Goal: Task Accomplishment & Management: Use online tool/utility

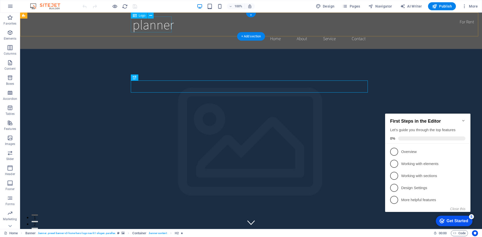
click at [150, 22] on div "planner" at bounding box center [251, 25] width 237 height 16
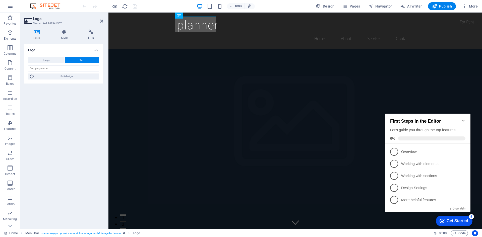
click at [36, 32] on icon at bounding box center [37, 32] width 26 height 5
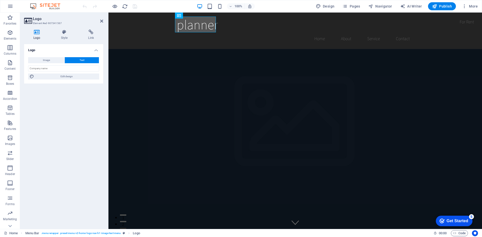
click at [38, 32] on icon at bounding box center [37, 32] width 26 height 5
click at [51, 69] on input "text" at bounding box center [63, 69] width 71 height 6
click at [35, 33] on icon at bounding box center [37, 32] width 26 height 5
click at [47, 61] on span "Image" at bounding box center [46, 60] width 7 height 6
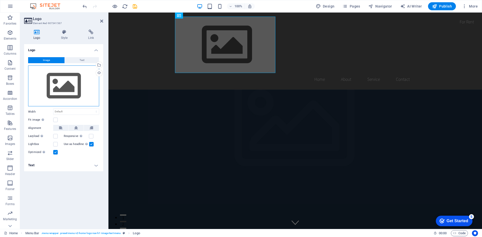
click at [65, 90] on div "Drag files here, click to choose files or select files from Files or our free s…" at bounding box center [63, 86] width 71 height 41
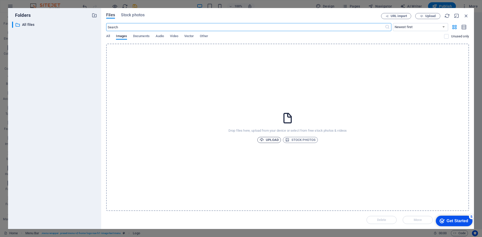
click at [240, 138] on span "Upload" at bounding box center [269, 140] width 19 height 6
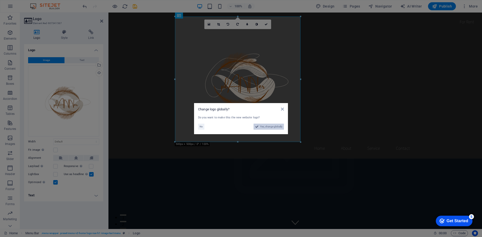
click at [240, 129] on span "Yes, change globally" at bounding box center [271, 127] width 22 height 6
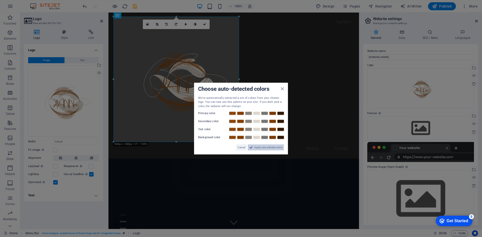
click at [240, 148] on span "Apply new website colors" at bounding box center [268, 148] width 28 height 6
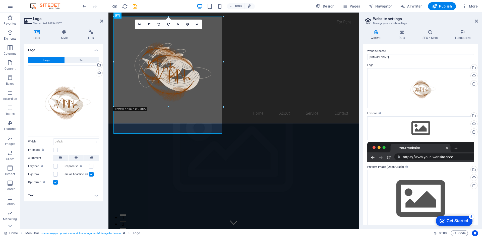
drag, startPoint x: 240, startPoint y: 142, endPoint x: 91, endPoint y: 51, distance: 174.2
type input "373"
select select "px"
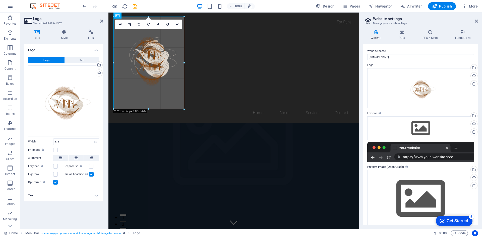
drag, startPoint x: 207, startPoint y: 111, endPoint x: 182, endPoint y: 30, distance: 84.7
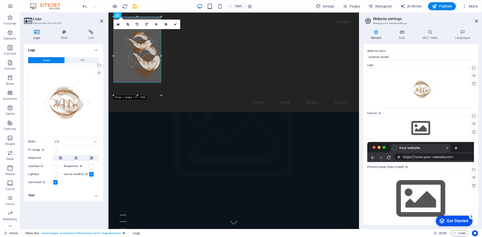
drag, startPoint x: 183, startPoint y: 87, endPoint x: 171, endPoint y: -22, distance: 109.4
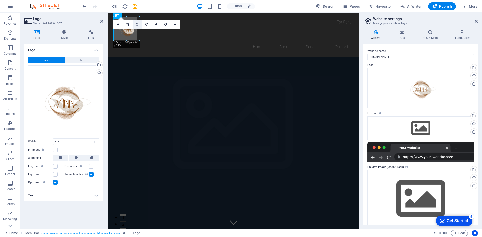
drag, startPoint x: 168, startPoint y: 72, endPoint x: 137, endPoint y: 21, distance: 59.4
type input "93"
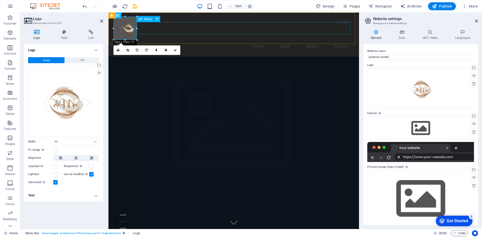
click at [205, 40] on nav "Home About Service Contact" at bounding box center [233, 46] width 237 height 13
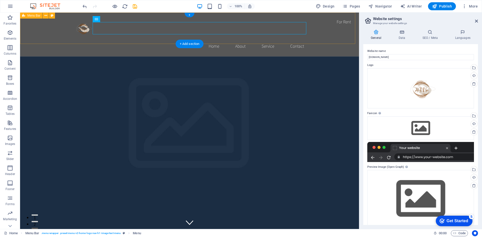
click at [240, 31] on div "Home About Service Contact" at bounding box center [189, 35] width 339 height 44
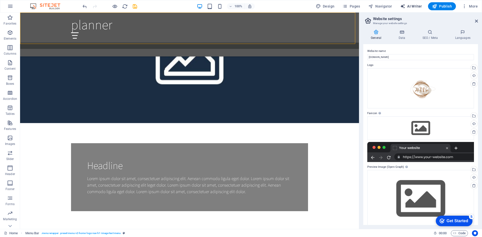
click at [240, 5] on span "AI Writer" at bounding box center [411, 6] width 22 height 5
select select "English"
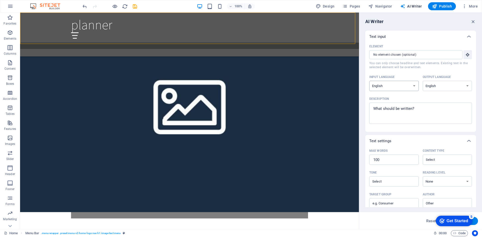
click at [240, 87] on select "Albanian Arabic Armenian Awadhi Azerbaijani Bashkir Basque Belarusian Bengali B…" at bounding box center [394, 86] width 49 height 10
select select "Georgian"
click at [240, 81] on select "Albanian Arabic Armenian Awadhi Azerbaijani Bashkir Basque Belarusian Bengali B…" at bounding box center [394, 86] width 49 height 10
click at [240, 89] on select "Albanian Arabic Armenian Awadhi Azerbaijani Bashkir Basque Belarusian Bengali B…" at bounding box center [447, 86] width 49 height 10
select select "Georgian"
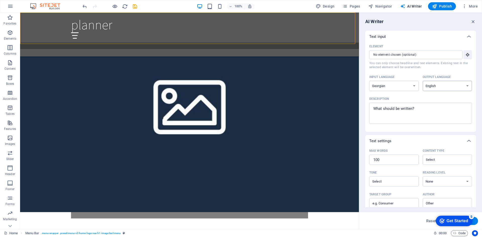
click at [240, 81] on select "Albanian Arabic Armenian Awadhi Azerbaijani Bashkir Basque Belarusian Bengali B…" at bounding box center [447, 86] width 49 height 10
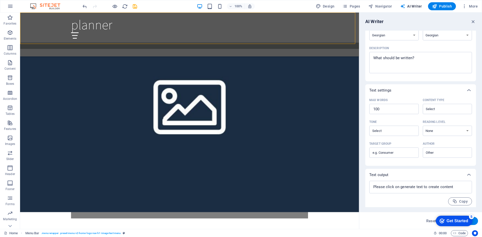
scroll to position [53, 0]
click at [240, 180] on div "x ​" at bounding box center [421, 185] width 103 height 13
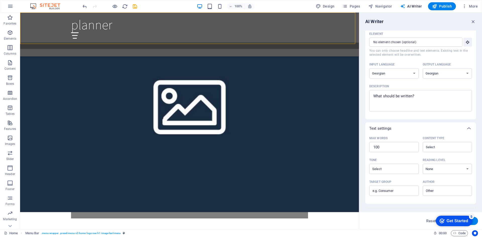
scroll to position [0, 0]
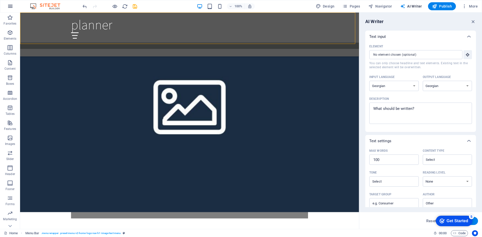
type textarea "x"
click at [14, 6] on button "button" at bounding box center [10, 6] width 12 height 12
